Goal: Information Seeking & Learning: Learn about a topic

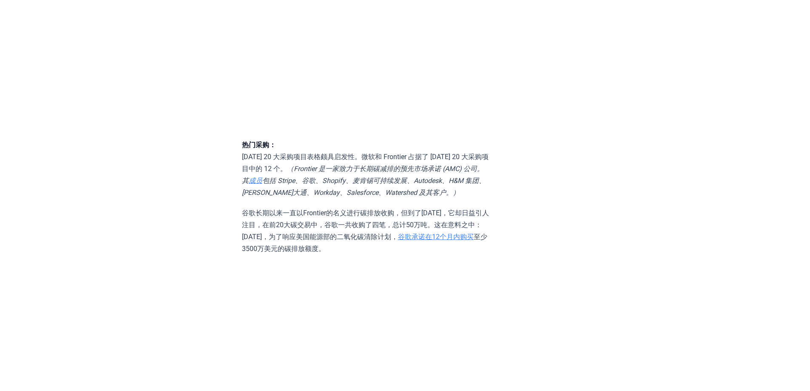
scroll to position [1657, 0]
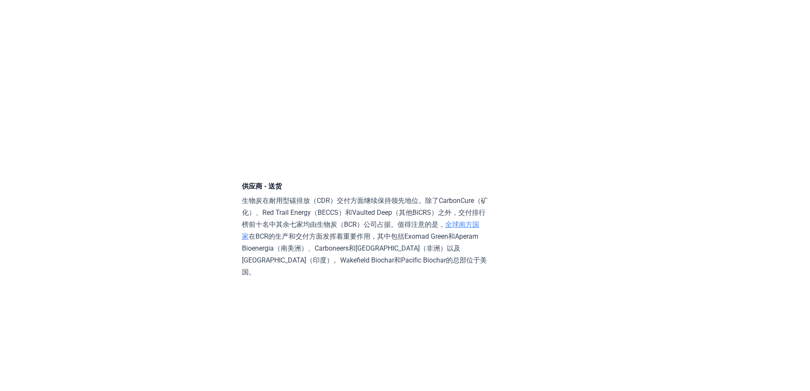
scroll to position [4972, 0]
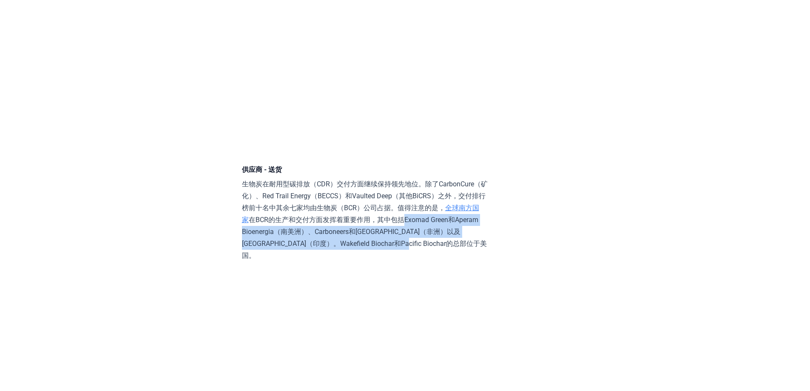
drag, startPoint x: 411, startPoint y: 241, endPoint x: 422, endPoint y: 264, distance: 25.1
click at [422, 261] on p "生物炭在耐用型碳排放（CDR）交付方面继续保持领先地位。除了CarbonCure（矿化）、Red Trail Energy（BECCS）和Vaulted De…" at bounding box center [366, 219] width 249 height 83
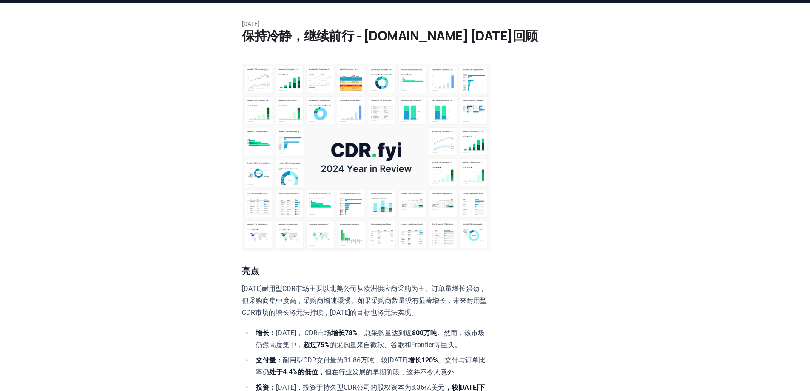
scroll to position [0, 0]
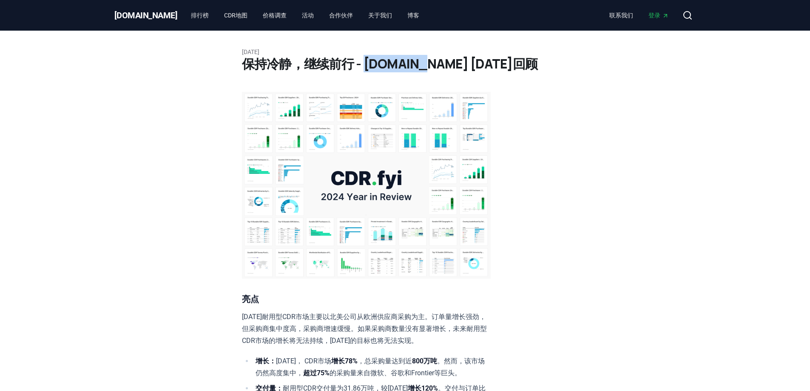
drag, startPoint x: 364, startPoint y: 65, endPoint x: 412, endPoint y: 70, distance: 48.7
click at [412, 70] on font "保持冷静，继续前行 - [DOMAIN_NAME] [DATE]回顾" at bounding box center [390, 63] width 296 height 17
copy font "[DOMAIN_NAME]"
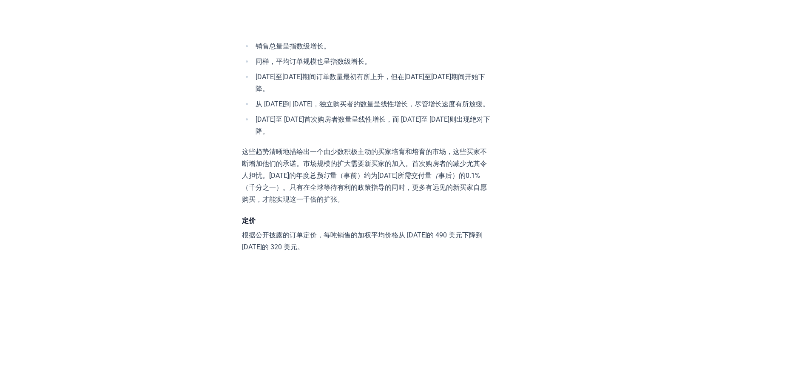
scroll to position [2762, 0]
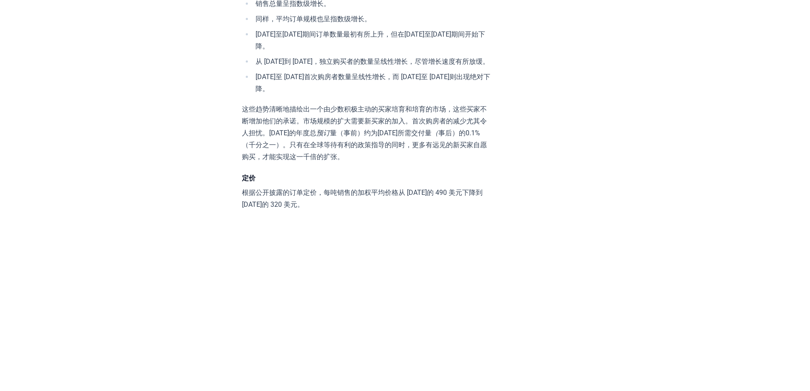
click at [342, 89] on font "[DATE]至 [DATE]首次购房者数量呈线性增长，而 [DATE]至 [DATE]则出现绝对下降。" at bounding box center [372, 83] width 235 height 20
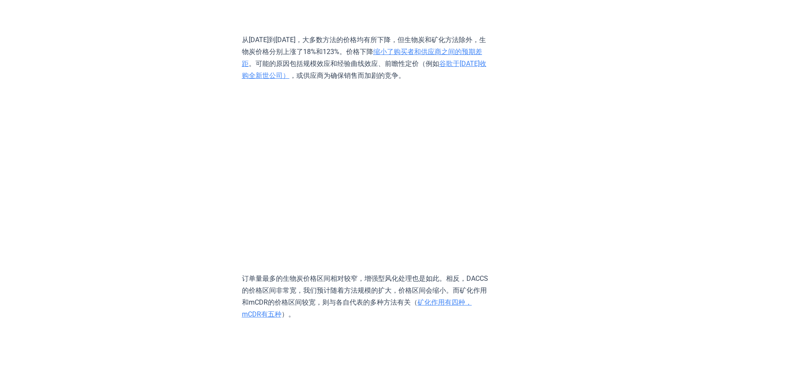
scroll to position [3145, 0]
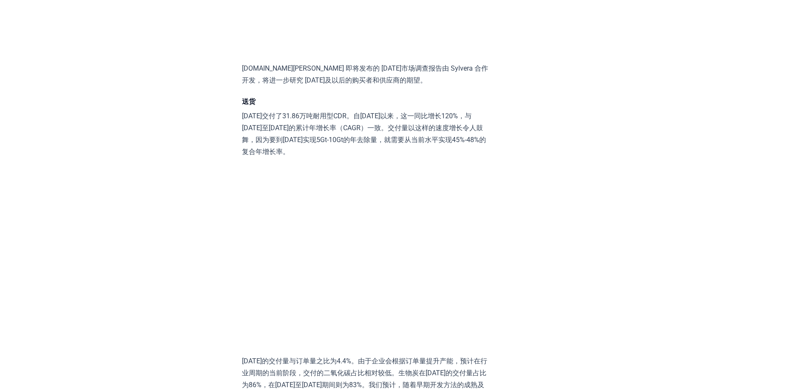
scroll to position [3570, 0]
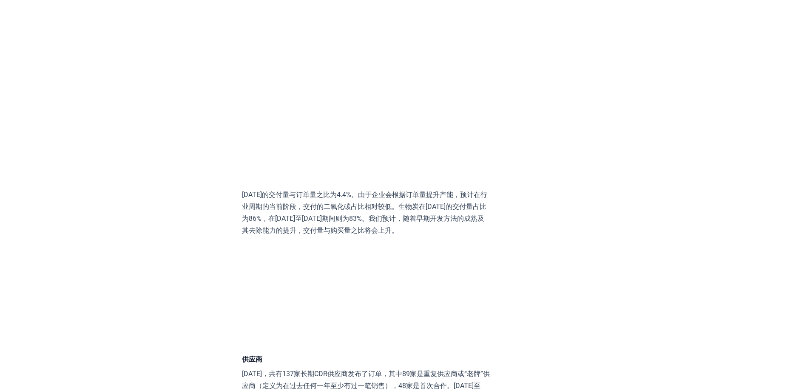
scroll to position [3740, 0]
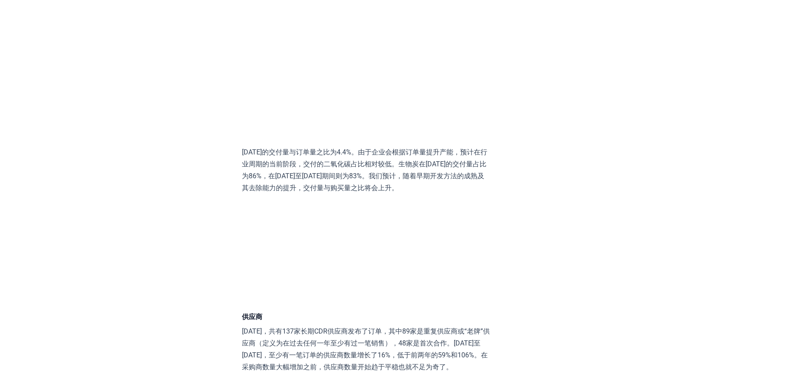
click at [172, 185] on div "[DATE] 保持冷静，继续前行 - [DOMAIN_NAME] [DATE]回顾 亮点 [DATE]耐用型CDR市场主要以北美公司从欧洲供应商采购为主。订单…" at bounding box center [405, 368] width 595 height 8155
drag, startPoint x: 406, startPoint y: 173, endPoint x: 278, endPoint y: 184, distance: 128.4
click at [278, 184] on font "[DATE]的交付量与订单量之比为4.4%。由于企业会根据订单量提升产能，预计在行业周期的当前阶段，交付的二氧化碳占比相对较低。生物炭在[DATE]的交付量占…" at bounding box center [364, 170] width 245 height 44
copy font "生物炭在[DATE]的交付量占比为86%"
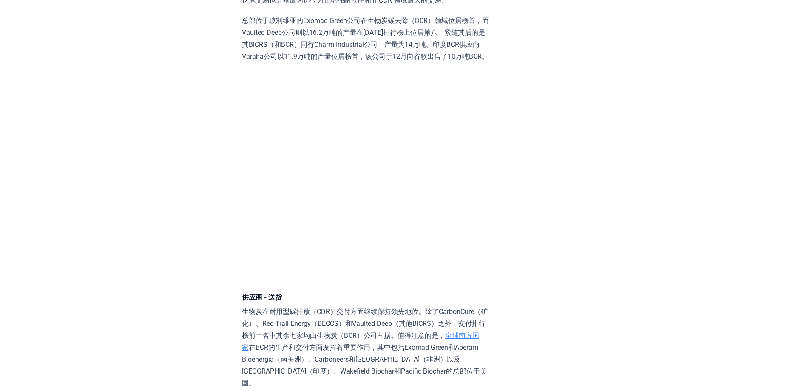
scroll to position [5015, 0]
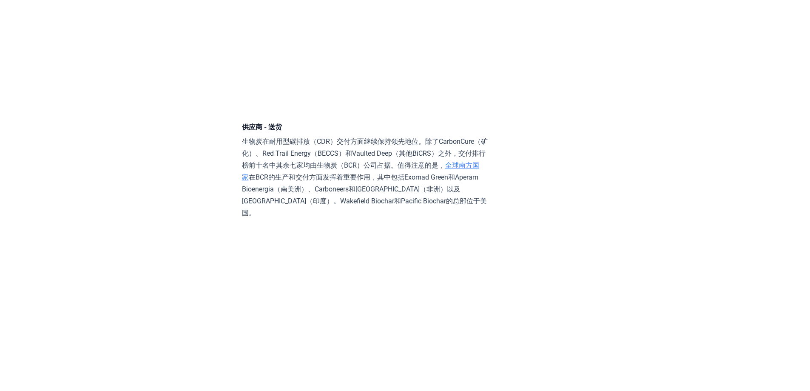
drag, startPoint x: 243, startPoint y: 164, endPoint x: 384, endPoint y: 162, distance: 140.7
click at [383, 162] on font "生物炭在耐用型碳排放（CDR）交付方面继续保持领先地位。除了CarbonCure（矿化）、Red Trail Energy（BECCS）和Vaulted De…" at bounding box center [365, 153] width 246 height 32
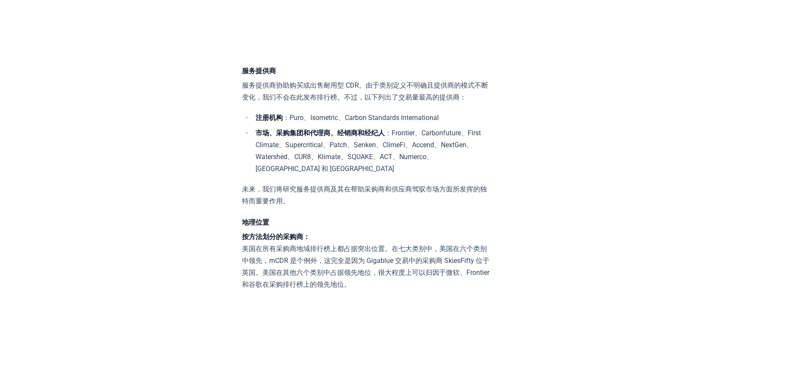
scroll to position [5355, 0]
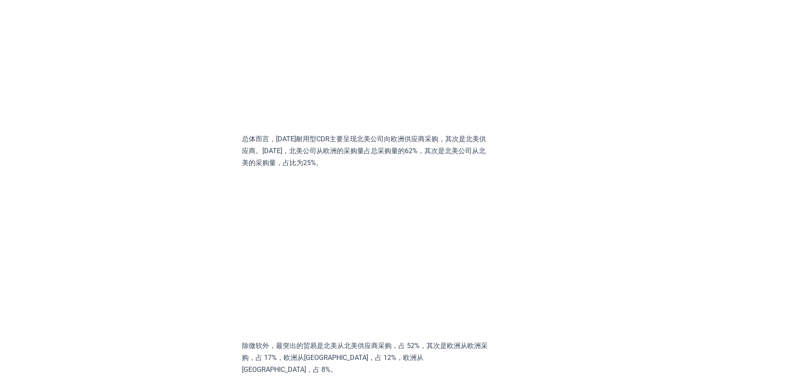
scroll to position [6630, 0]
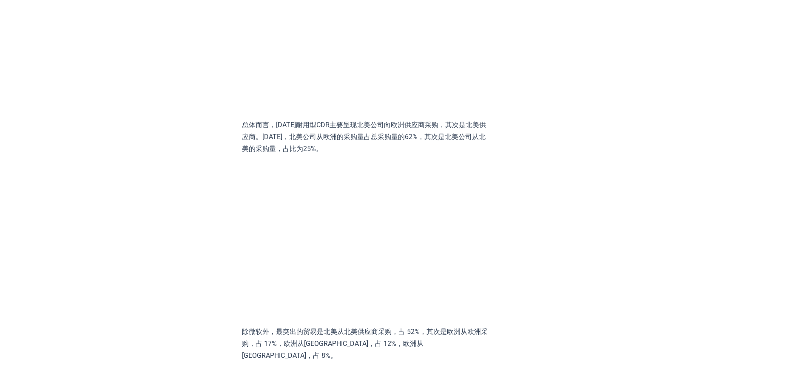
click at [360, 139] on font "总体而言，[DATE]耐用型CDR主要呈现北美公司向欧洲供应商采购，其次是北美供应商。[DATE]，北美公司从欧洲的采购量占总采购量的62%，其次是北美公司从…" at bounding box center [364, 137] width 244 height 32
click at [360, 145] on font "总体而言，[DATE]耐用型CDR主要呈现北美公司向欧洲供应商采购，其次是北美供应商。[DATE]，北美公司从欧洲的采购量占总采购量的62%，其次是北美公司从…" at bounding box center [364, 137] width 244 height 32
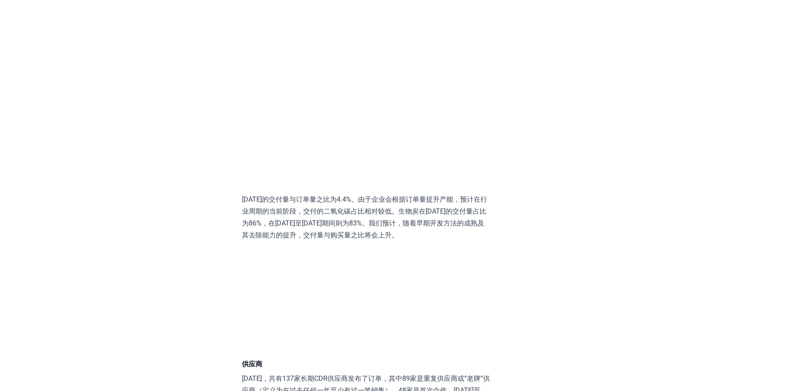
scroll to position [3614, 0]
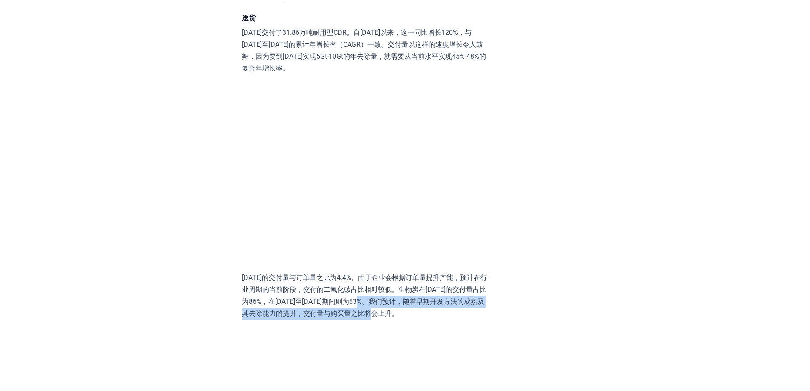
drag, startPoint x: 401, startPoint y: 312, endPoint x: 431, endPoint y: 320, distance: 31.1
click at [431, 319] on p "[DATE]的交付量与订单量之比为4.4%。由于企业会根据订单量提升产能，预计在行业周期的当前阶段，交付的二氧化碳占比相对较低。生物炭在[DATE]的交付量占…" at bounding box center [366, 296] width 249 height 48
copy font "预计，随着早期开发方法的成熟及其去除能力的提升，交付量与购买量之比将会上升。"
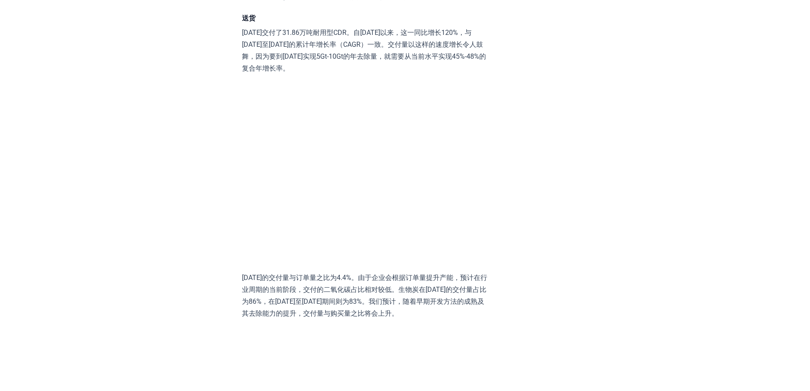
click at [319, 293] on p "[DATE]的交付量与订单量之比为4.4%。由于企业会根据订单量提升产能，预计在行业周期的当前阶段，交付的二氧化碳占比相对较低。生物炭在[DATE]的交付量占…" at bounding box center [366, 296] width 249 height 48
click at [317, 305] on p "[DATE]的交付量与订单量之比为4.4%。由于企业会根据订单量提升产能，预计在行业周期的当前阶段，交付的二氧化碳占比相对较低。生物炭在[DATE]的交付量占…" at bounding box center [366, 296] width 249 height 48
click at [343, 307] on font "[DATE]的交付量与订单量之比为4.4%。由于企业会根据订单量提升产能，预计在行业周期的当前阶段，交付的二氧化碳占比相对较低。生物炭在[DATE]的交付量占…" at bounding box center [364, 295] width 245 height 44
click at [416, 301] on font "[DATE]的交付量与订单量之比为4.4%。由于企业会根据订单量提升产能，预计在行业周期的当前阶段，交付的二氧化碳占比相对较低。生物炭在[DATE]的交付量占…" at bounding box center [364, 295] width 245 height 44
click at [416, 312] on font "[DATE]的交付量与订单量之比为4.4%。由于企业会根据订单量提升产能，预计在行业周期的当前阶段，交付的二氧化碳占比相对较低。生物炭在[DATE]的交付量占…" at bounding box center [364, 295] width 245 height 44
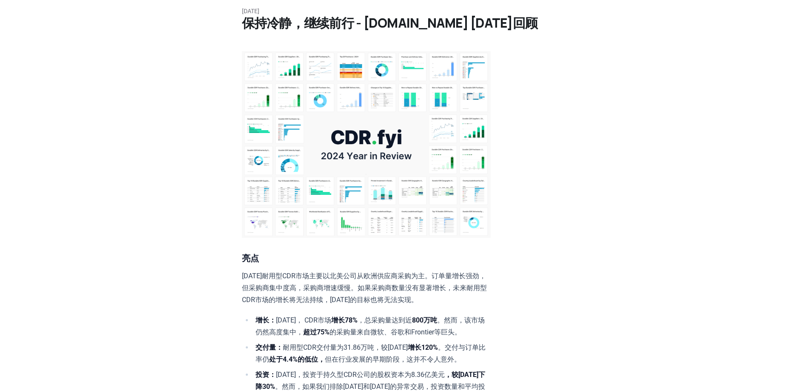
scroll to position [0, 0]
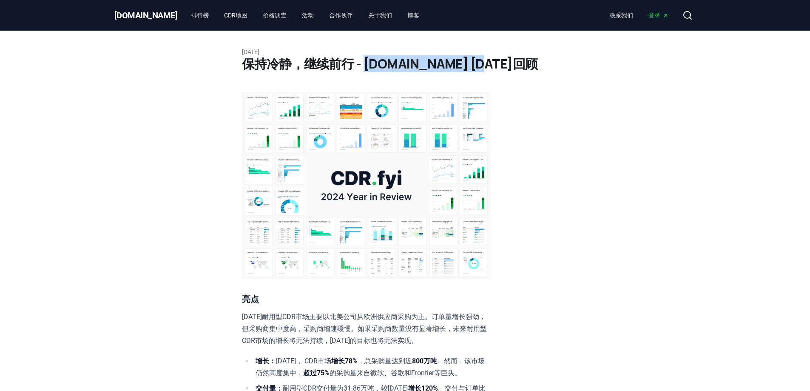
drag, startPoint x: 365, startPoint y: 65, endPoint x: 498, endPoint y: 68, distance: 133.9
click at [498, 68] on h1 "保持冷静，继续前行 - [DOMAIN_NAME] [DATE]回顾" at bounding box center [405, 63] width 326 height 15
copy font "[DOMAIN_NAME] [DATE]回顾"
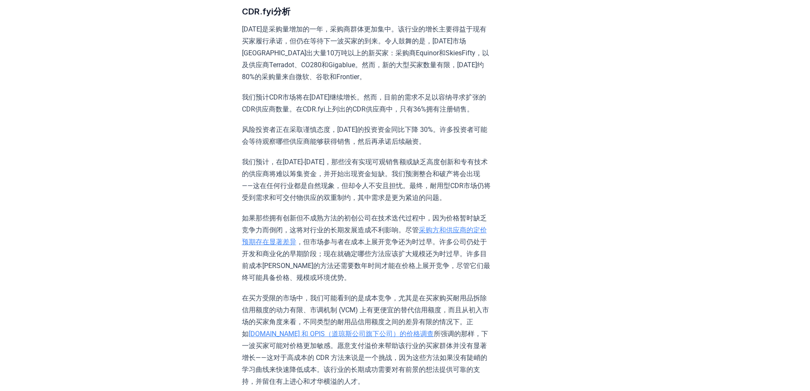
scroll to position [552, 0]
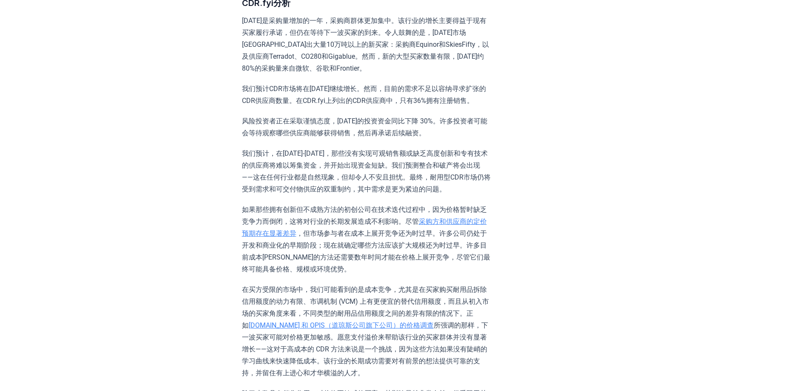
click at [337, 161] on font "我们预计，在[DATE]-[DATE]，那些没有实现可观销售额或缺乏高度创新和专有技术的供应商将难以筹集资金，并开始出现资金短缺。我们预测整合和破产将会出现—…" at bounding box center [366, 171] width 249 height 44
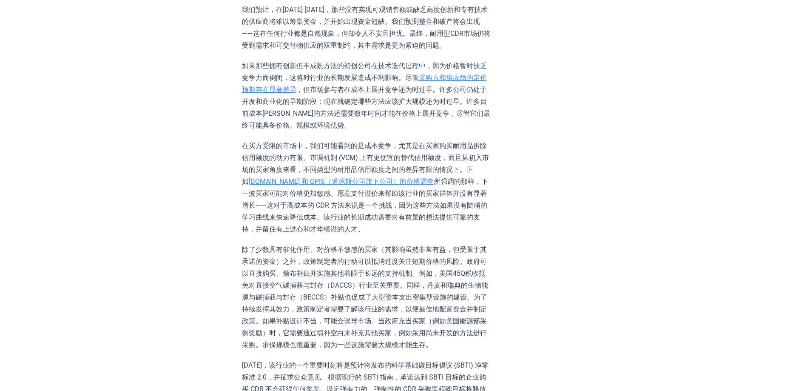
scroll to position [722, 0]
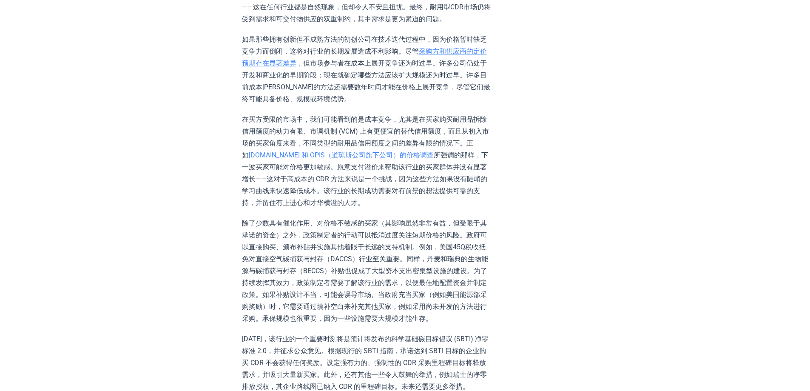
click at [409, 175] on font "所强调的那样，下一波买家可能对价格更加敏感。愿意支付溢价来帮助该行业的买家群体并没有显著增长——这对于高成本的 CDR 方法来说是一个挑战，因为这些方法如果没…" at bounding box center [365, 179] width 246 height 56
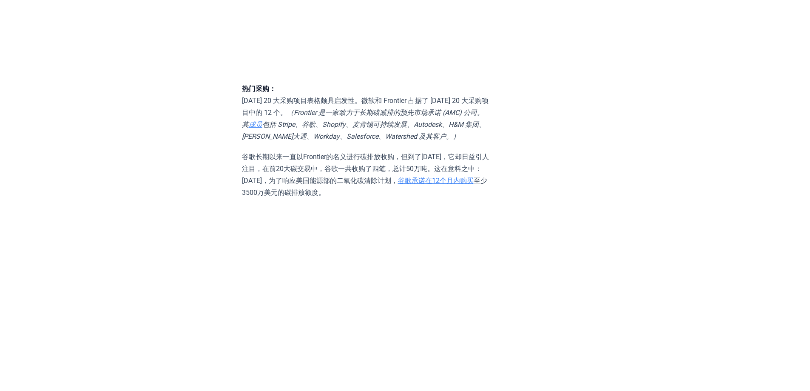
scroll to position [1700, 0]
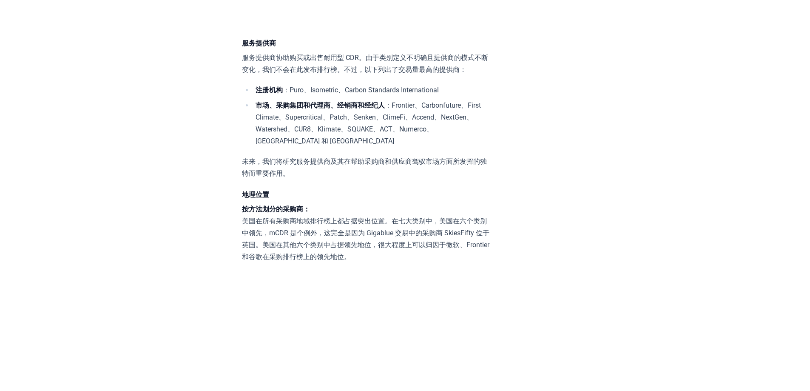
scroll to position [5440, 0]
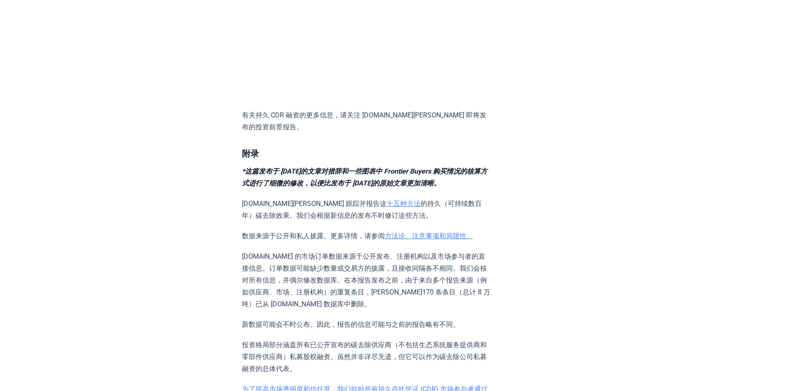
scroll to position [7480, 0]
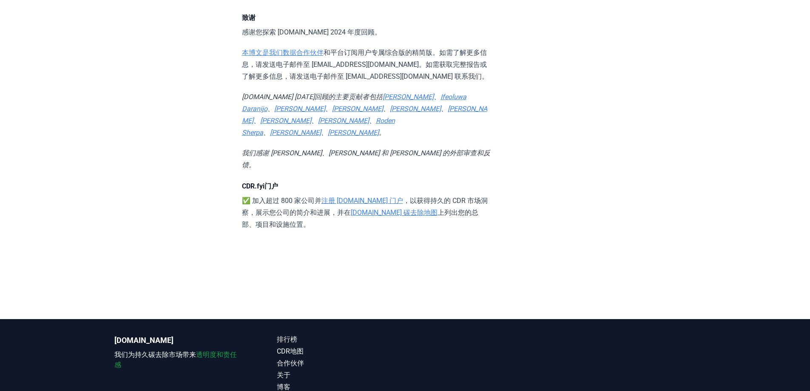
scroll to position [7947, 0]
